Goal: Find specific page/section: Find specific page/section

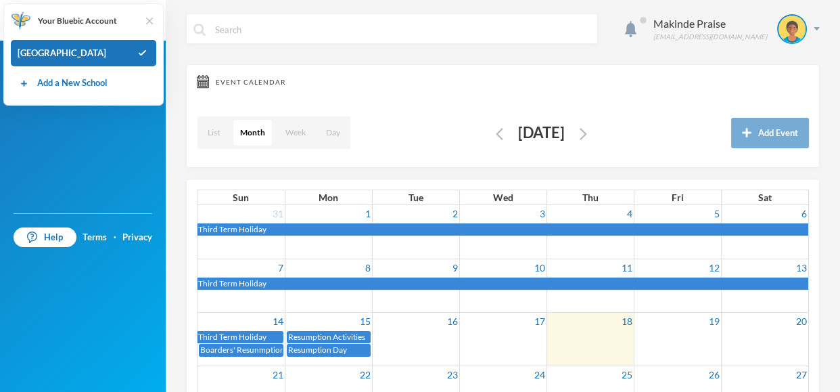
click at [155, 16] on img at bounding box center [150, 21] width 14 height 14
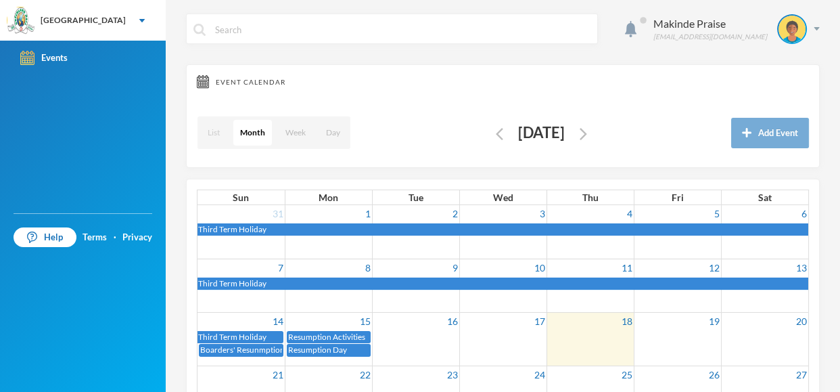
click at [214, 125] on button "List" at bounding box center [214, 133] width 26 height 26
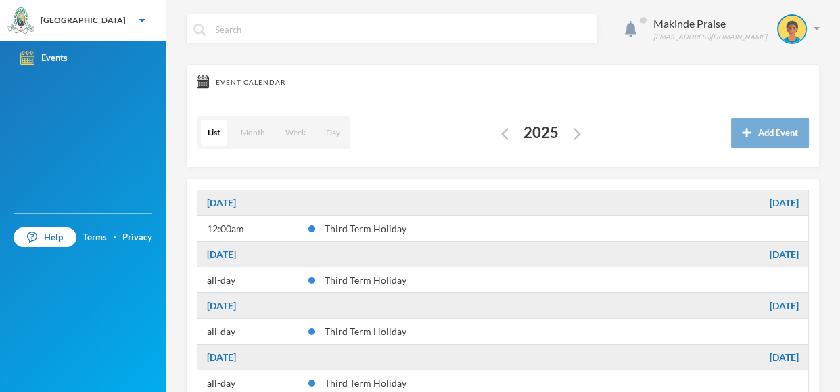
click at [409, 20] on input "text" at bounding box center [402, 29] width 377 height 30
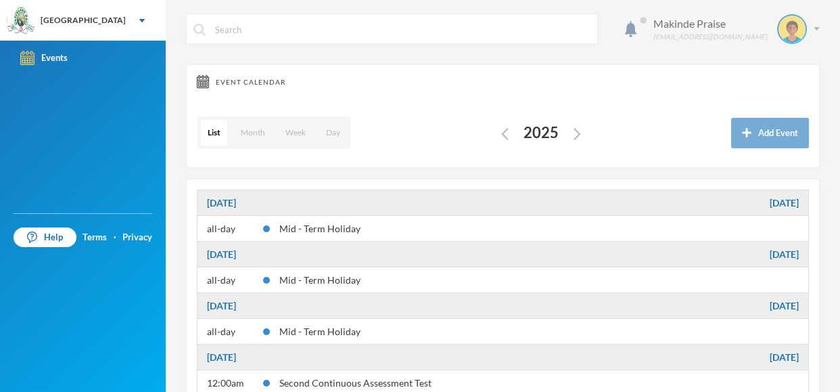
click at [814, 27] on img at bounding box center [816, 28] width 6 height 3
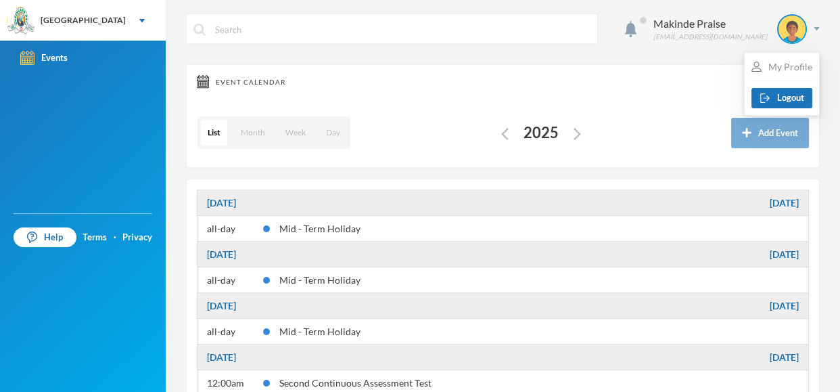
click at [765, 65] on div "My Profile" at bounding box center [781, 67] width 61 height 14
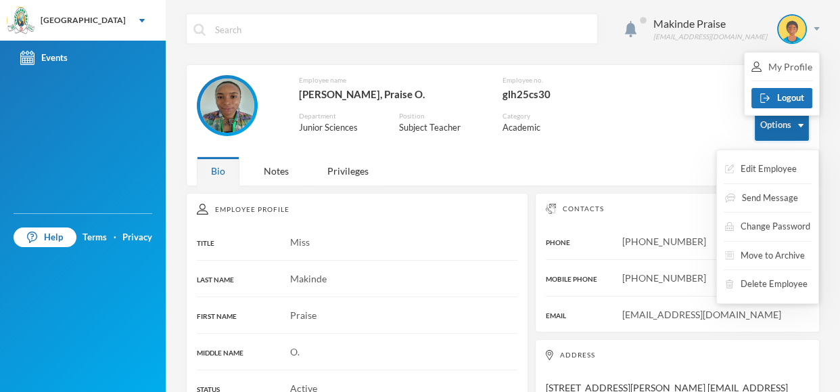
click at [786, 125] on button "Options" at bounding box center [782, 125] width 54 height 30
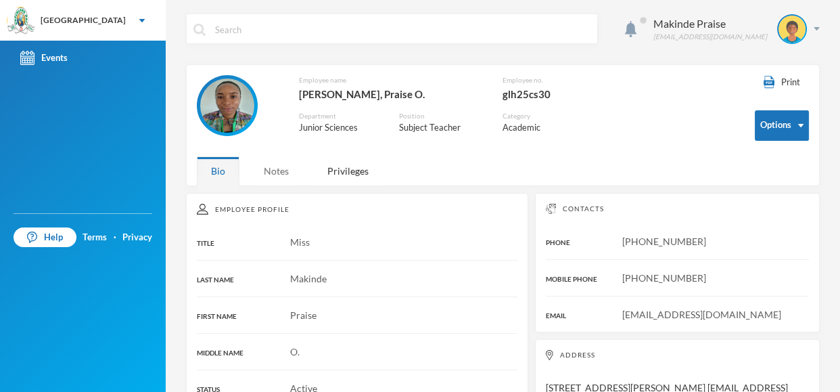
click at [272, 171] on div "Notes" at bounding box center [276, 170] width 53 height 29
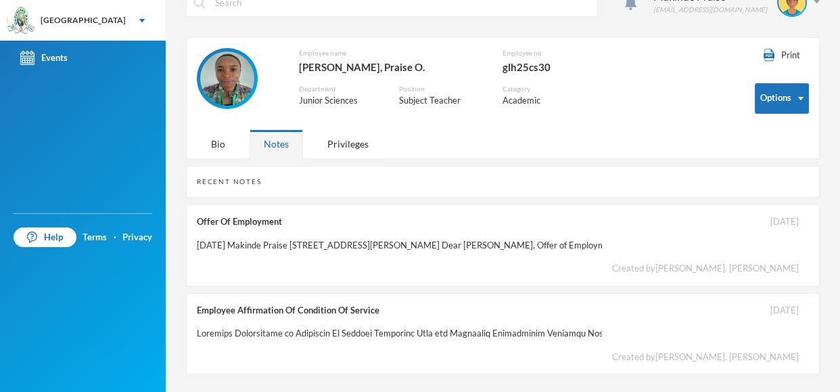
scroll to position [29, 0]
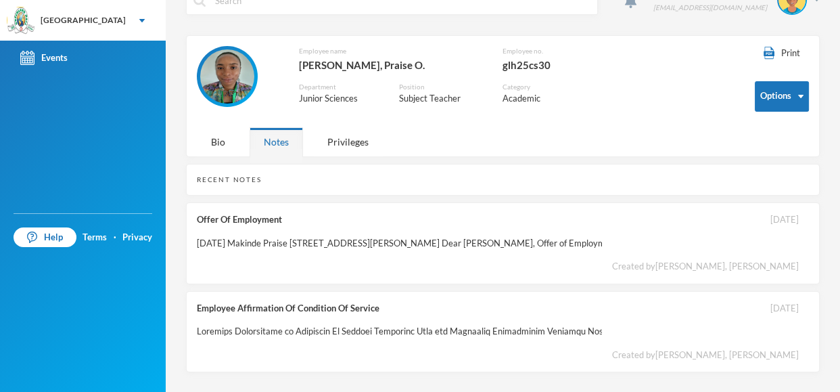
click at [473, 306] on div "Employee Affirmation Of Condition Of Service" at bounding box center [399, 309] width 405 height 14
click at [549, 312] on div "Employee Affirmation Of Condition Of Service" at bounding box center [399, 309] width 405 height 14
click at [358, 133] on div "Privileges" at bounding box center [348, 141] width 70 height 29
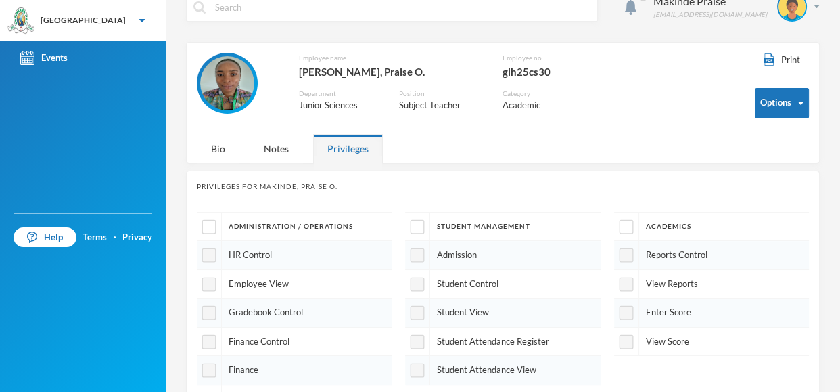
scroll to position [0, 0]
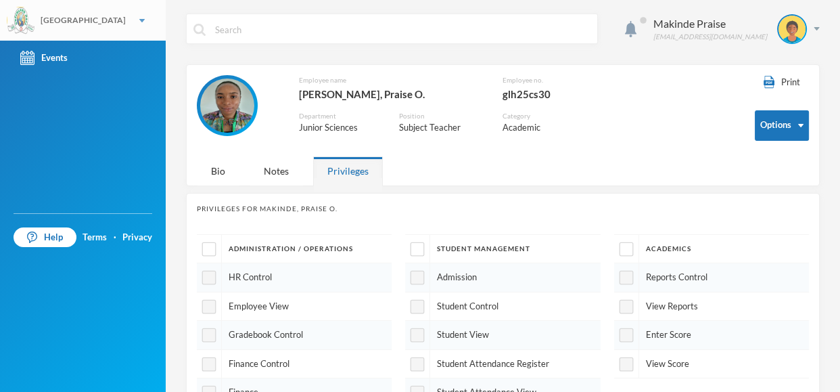
click at [24, 16] on img at bounding box center [20, 20] width 27 height 27
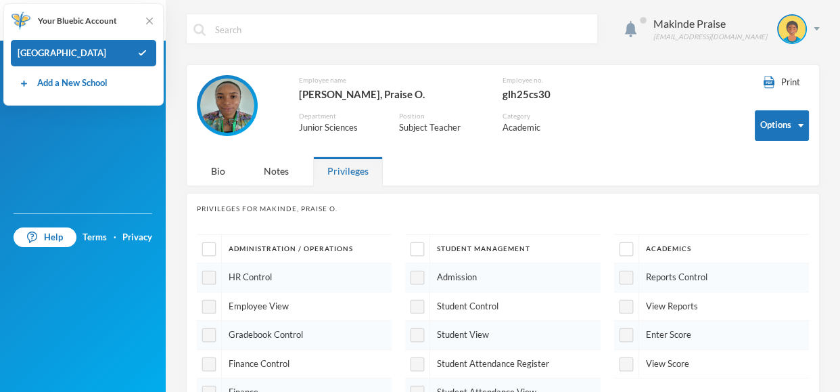
click at [103, 158] on div "Events" at bounding box center [83, 127] width 166 height 172
click at [813, 30] on div "Makinde Praise [EMAIL_ADDRESS][DOMAIN_NAME]" at bounding box center [731, 29] width 176 height 30
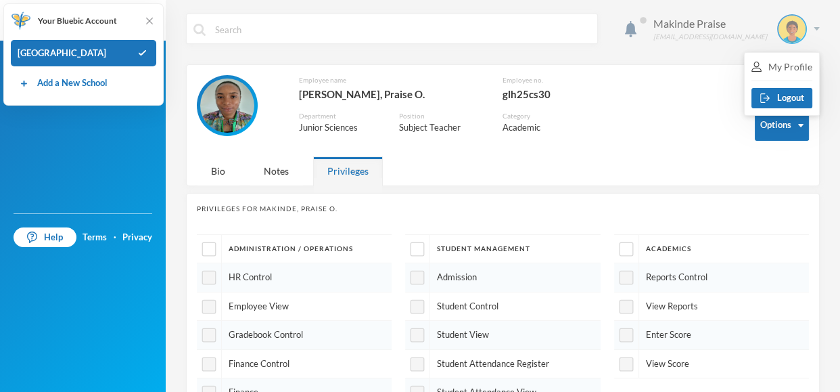
click at [776, 28] on div "Makinde Praise [EMAIL_ADDRESS][DOMAIN_NAME]" at bounding box center [731, 29] width 176 height 30
click at [793, 29] on img at bounding box center [791, 29] width 27 height 27
click at [839, 73] on div "Makinde Praise [EMAIL_ADDRESS][DOMAIN_NAME] Print Options Employee name [PERSON…" at bounding box center [503, 196] width 674 height 392
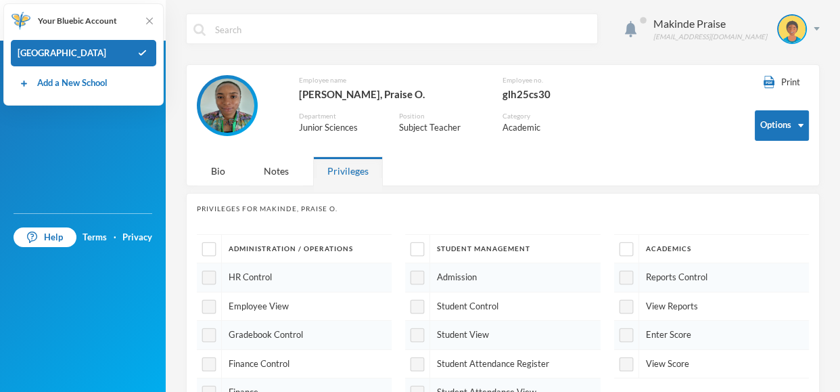
click at [839, 81] on div "Makinde Praise [EMAIL_ADDRESS][DOMAIN_NAME] Print Options Employee name [PERSON…" at bounding box center [503, 196] width 674 height 392
drag, startPoint x: 839, startPoint y: 81, endPoint x: 801, endPoint y: 9, distance: 80.8
click at [801, 9] on div "Makinde Praise [EMAIL_ADDRESS][DOMAIN_NAME] Print Options Employee name [PERSON…" at bounding box center [503, 196] width 674 height 392
click at [218, 96] on img at bounding box center [227, 105] width 54 height 54
click at [296, 99] on div "Employee name [PERSON_NAME], Praise O. Employee no. glh25cs30 Department Junior…" at bounding box center [400, 112] width 406 height 74
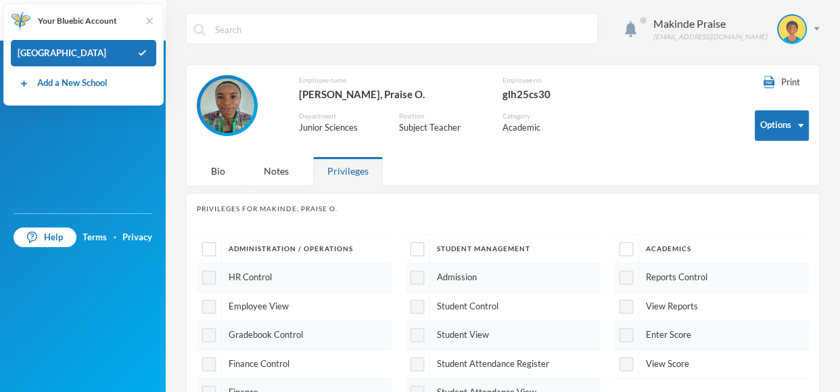
click at [149, 20] on img at bounding box center [150, 21] width 14 height 14
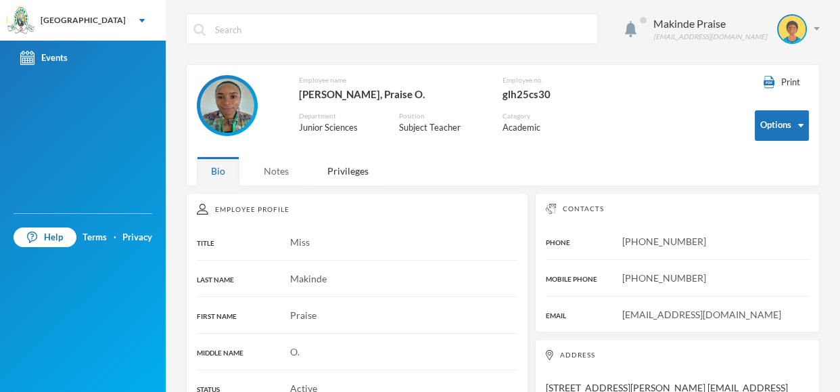
click at [289, 170] on div "Notes" at bounding box center [276, 170] width 53 height 29
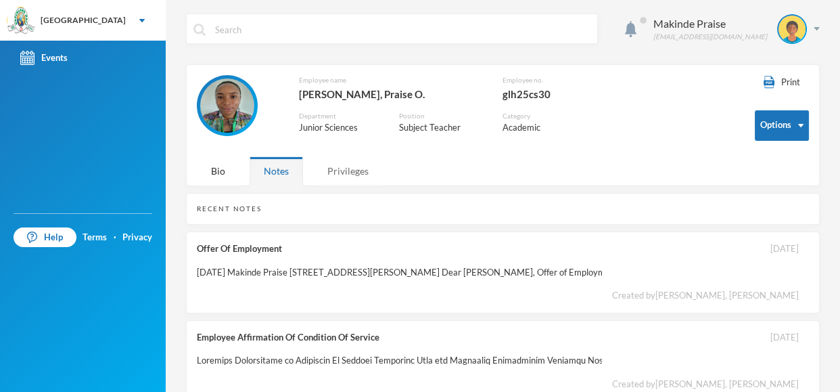
click at [354, 176] on div "Privileges" at bounding box center [348, 170] width 70 height 29
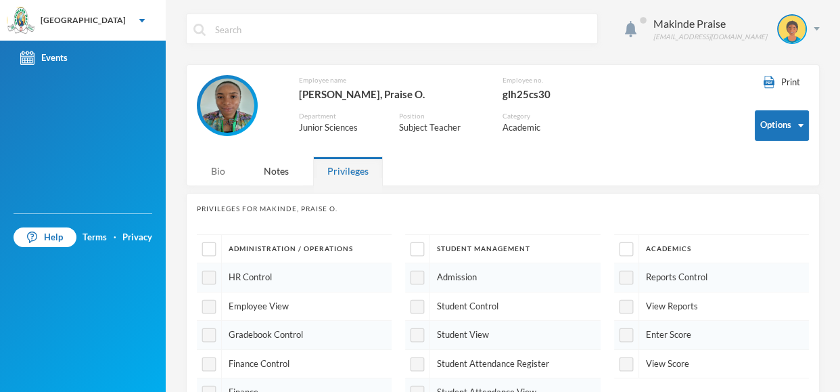
click at [216, 179] on div "Bio" at bounding box center [218, 170] width 43 height 29
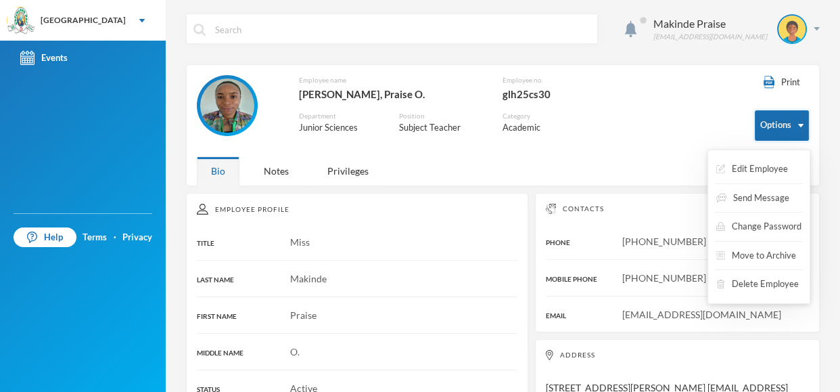
click at [769, 134] on button "Options" at bounding box center [782, 125] width 54 height 30
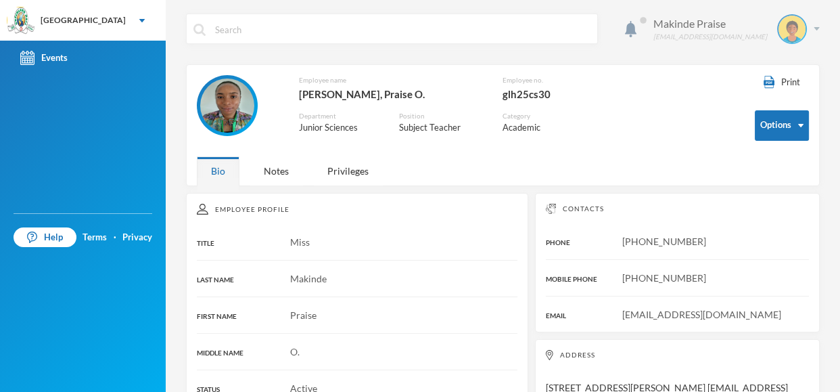
click at [738, 26] on div "Makinde Praise" at bounding box center [710, 24] width 114 height 16
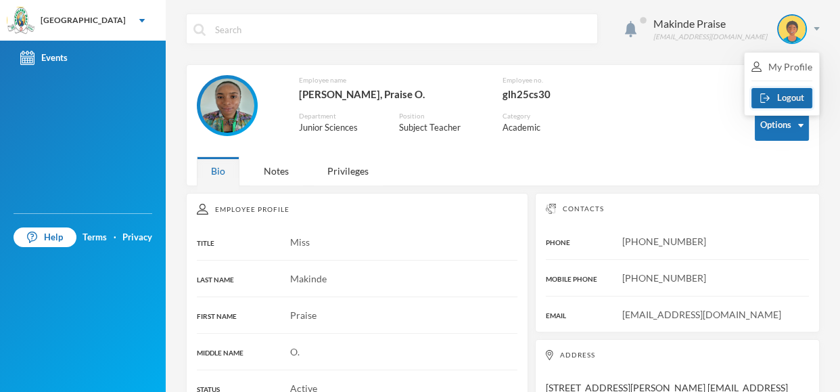
click at [782, 95] on button "Logout" at bounding box center [781, 98] width 61 height 20
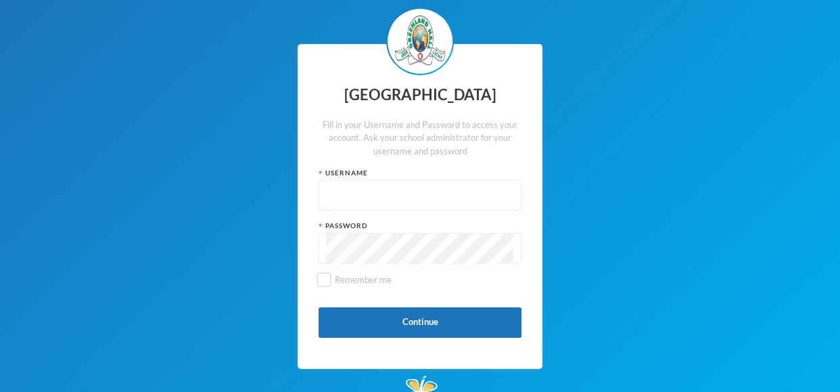
click at [360, 198] on input "text" at bounding box center [420, 196] width 188 height 30
type input "glh25cs30"
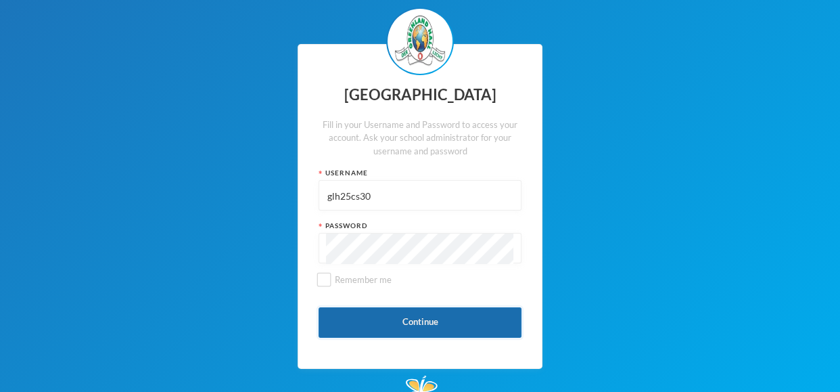
click at [406, 318] on button "Continue" at bounding box center [419, 322] width 203 height 30
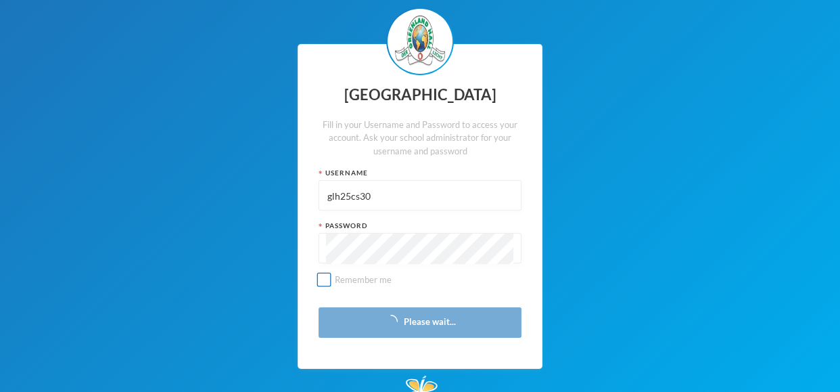
click at [320, 275] on input "Remember me" at bounding box center [324, 280] width 14 height 14
checkbox input "true"
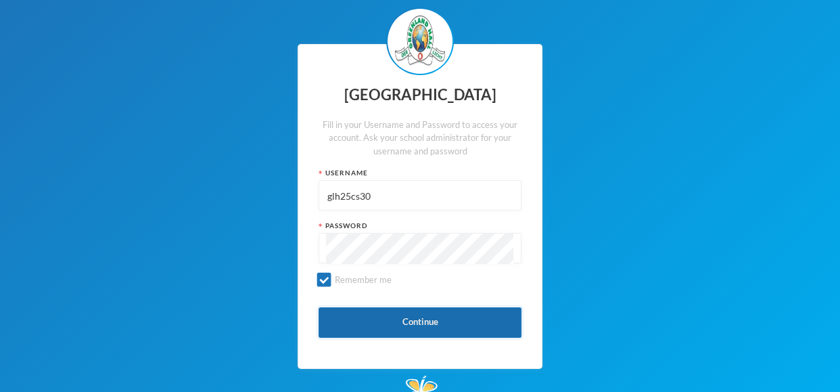
click at [413, 330] on button "Continue" at bounding box center [419, 322] width 203 height 30
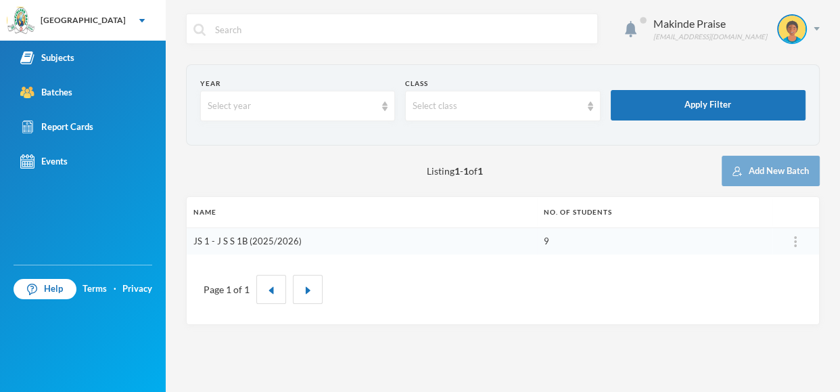
click at [225, 238] on link "JS 1 - J S S 1B (2025/2026)" at bounding box center [247, 240] width 108 height 11
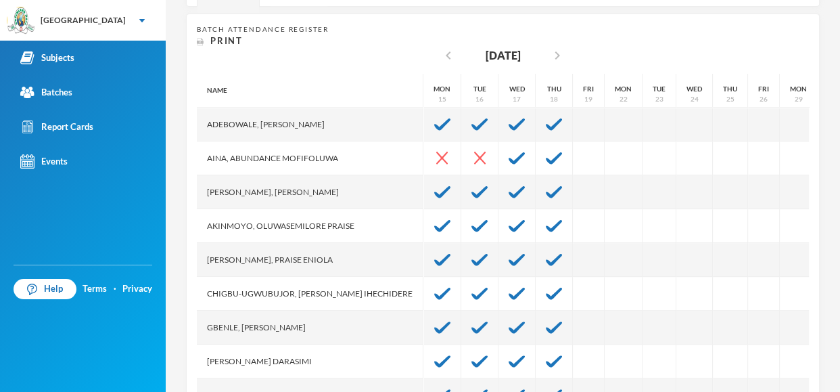
scroll to position [298, 0]
